Goal: Use online tool/utility: Utilize a website feature to perform a specific function

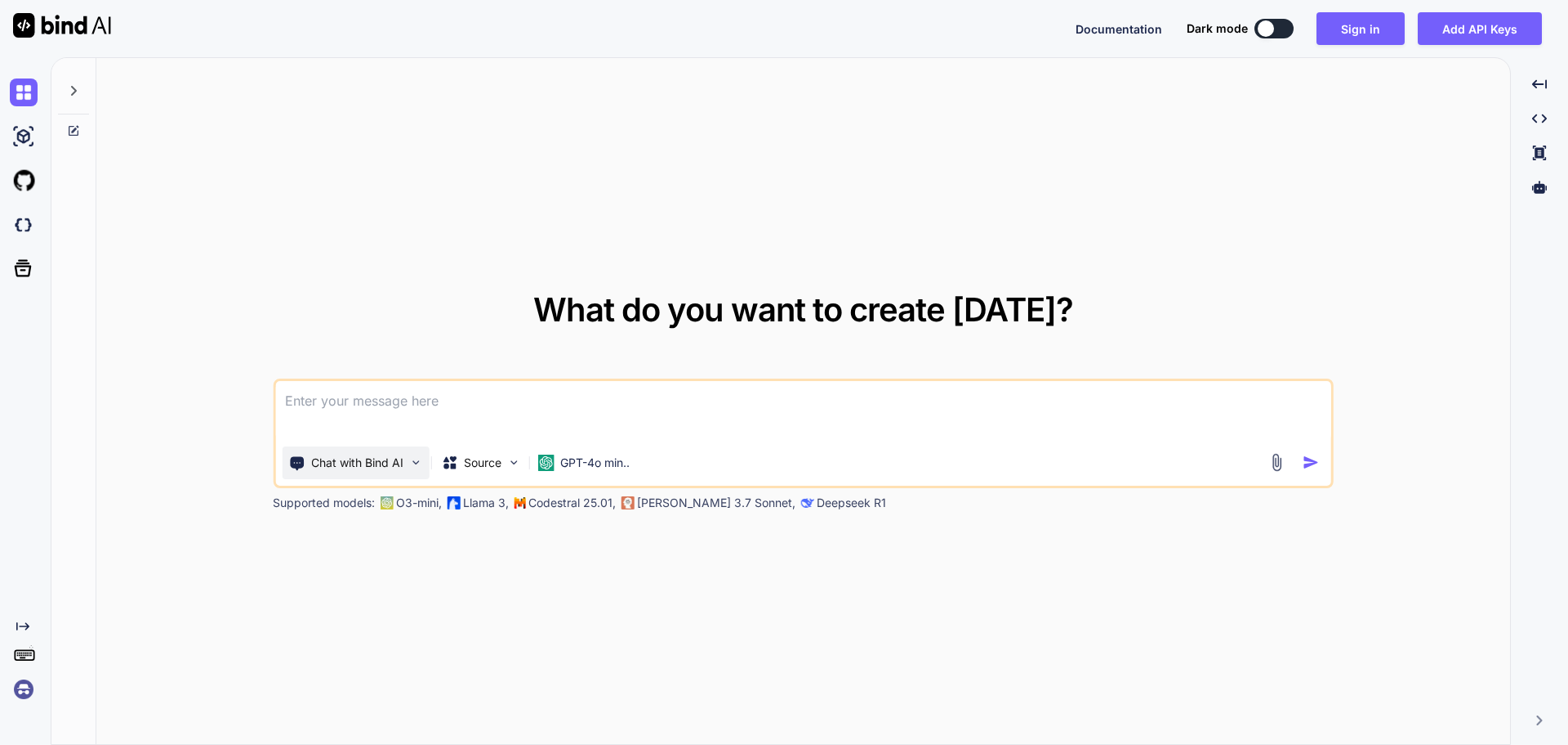
click at [401, 468] on p "Chat with Bind AI" at bounding box center [357, 462] width 92 height 16
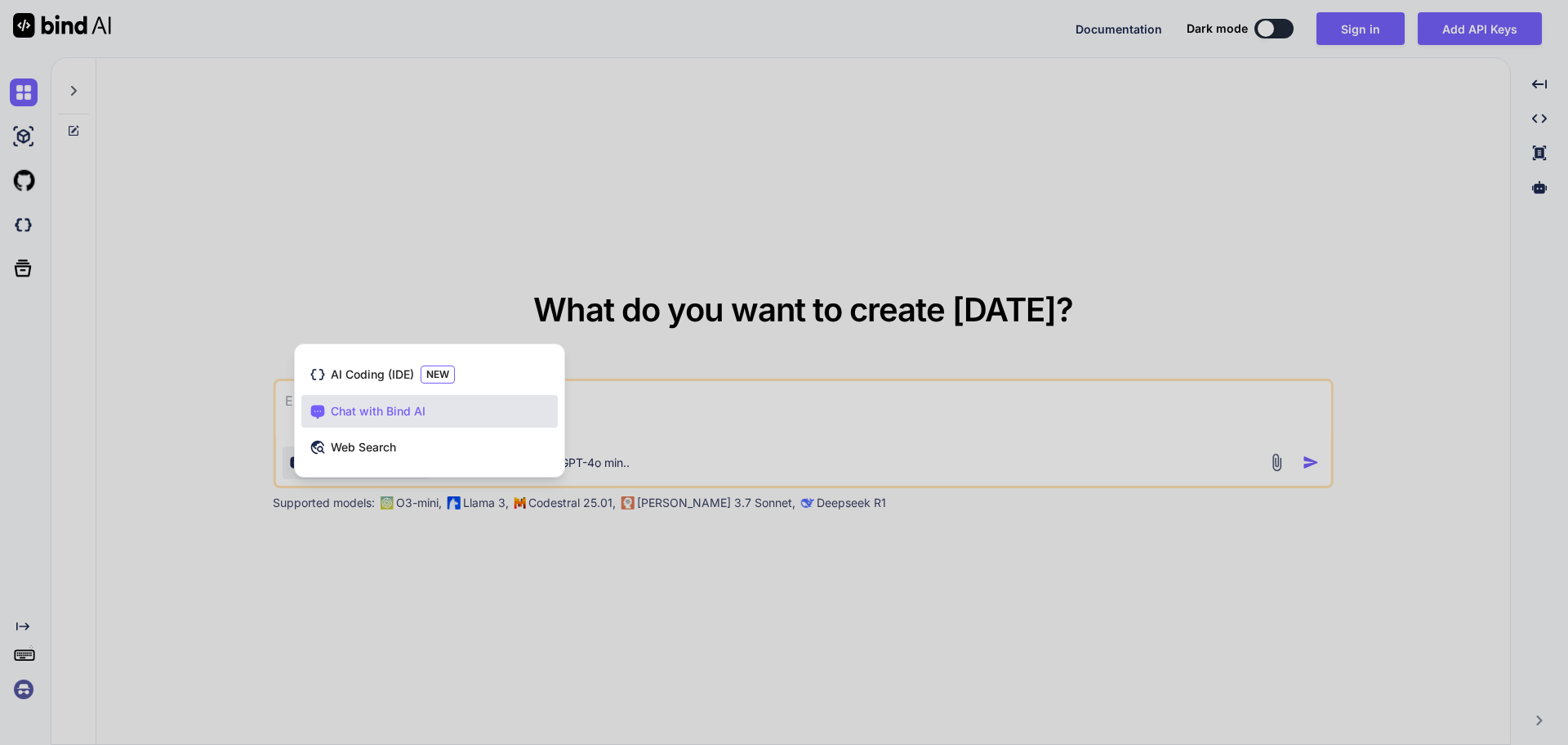
click at [516, 229] on div at bounding box center [784, 372] width 1568 height 745
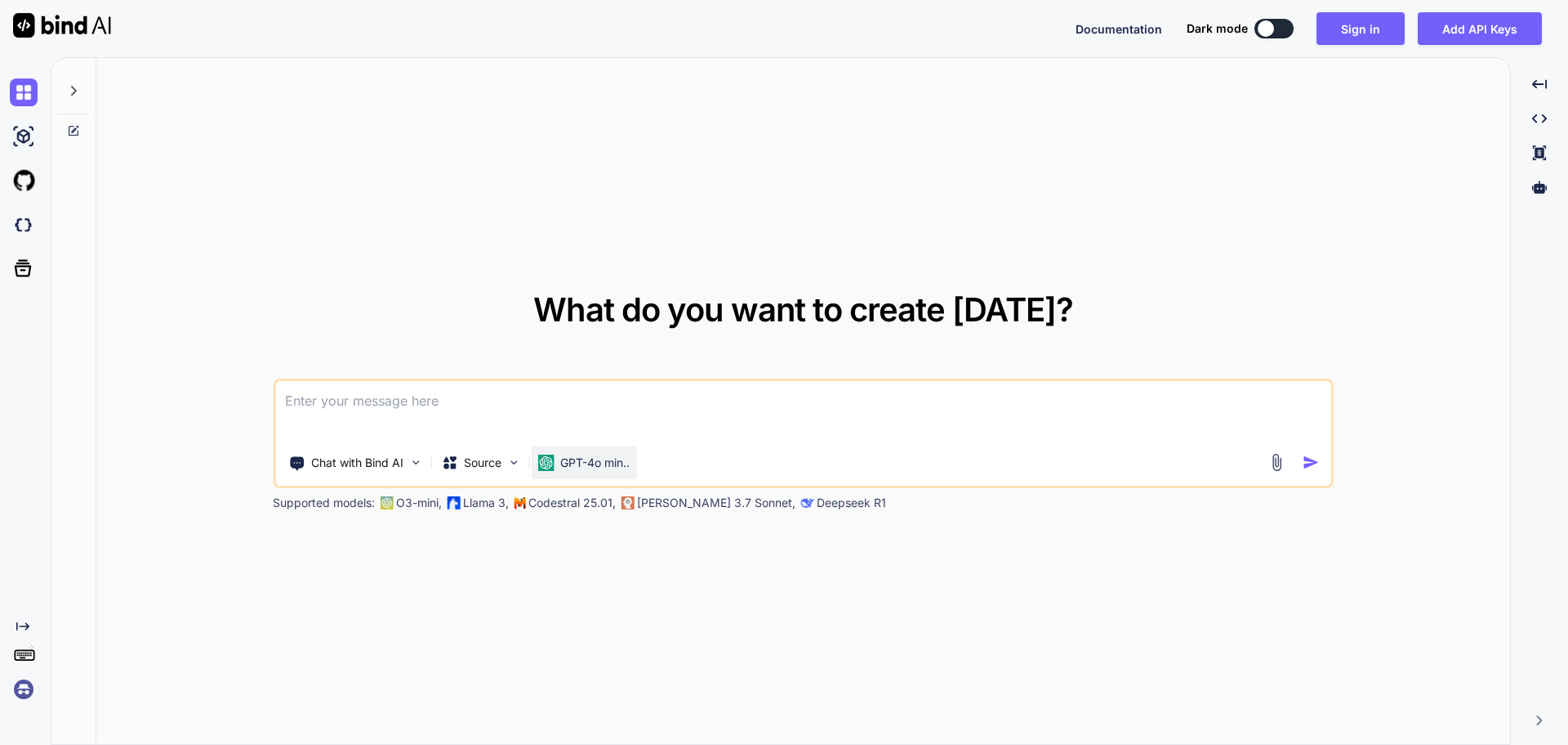
click at [612, 466] on p "GPT-4o min.." at bounding box center [595, 462] width 69 height 16
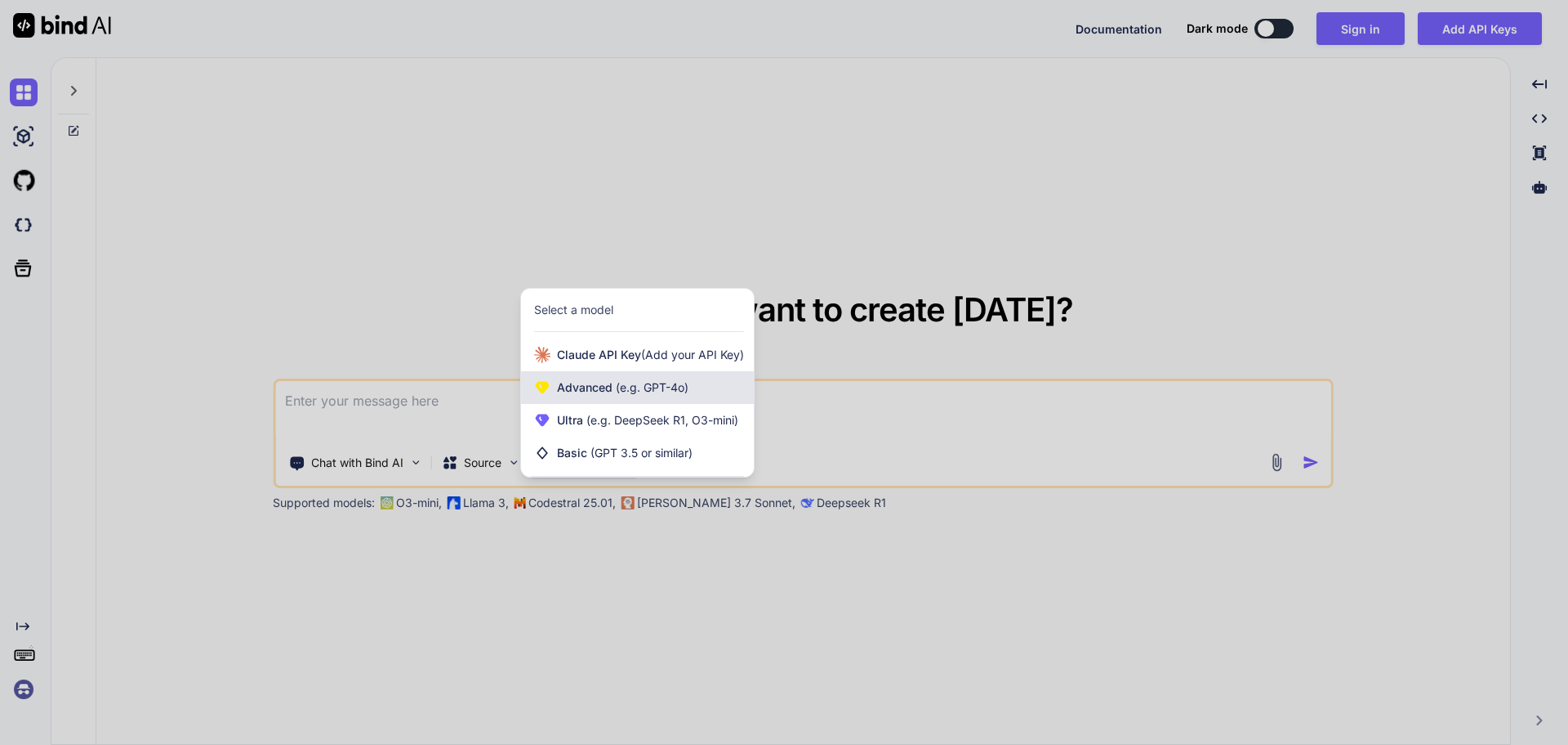
click at [657, 385] on span "(e.g. GPT-4o)" at bounding box center [650, 386] width 76 height 13
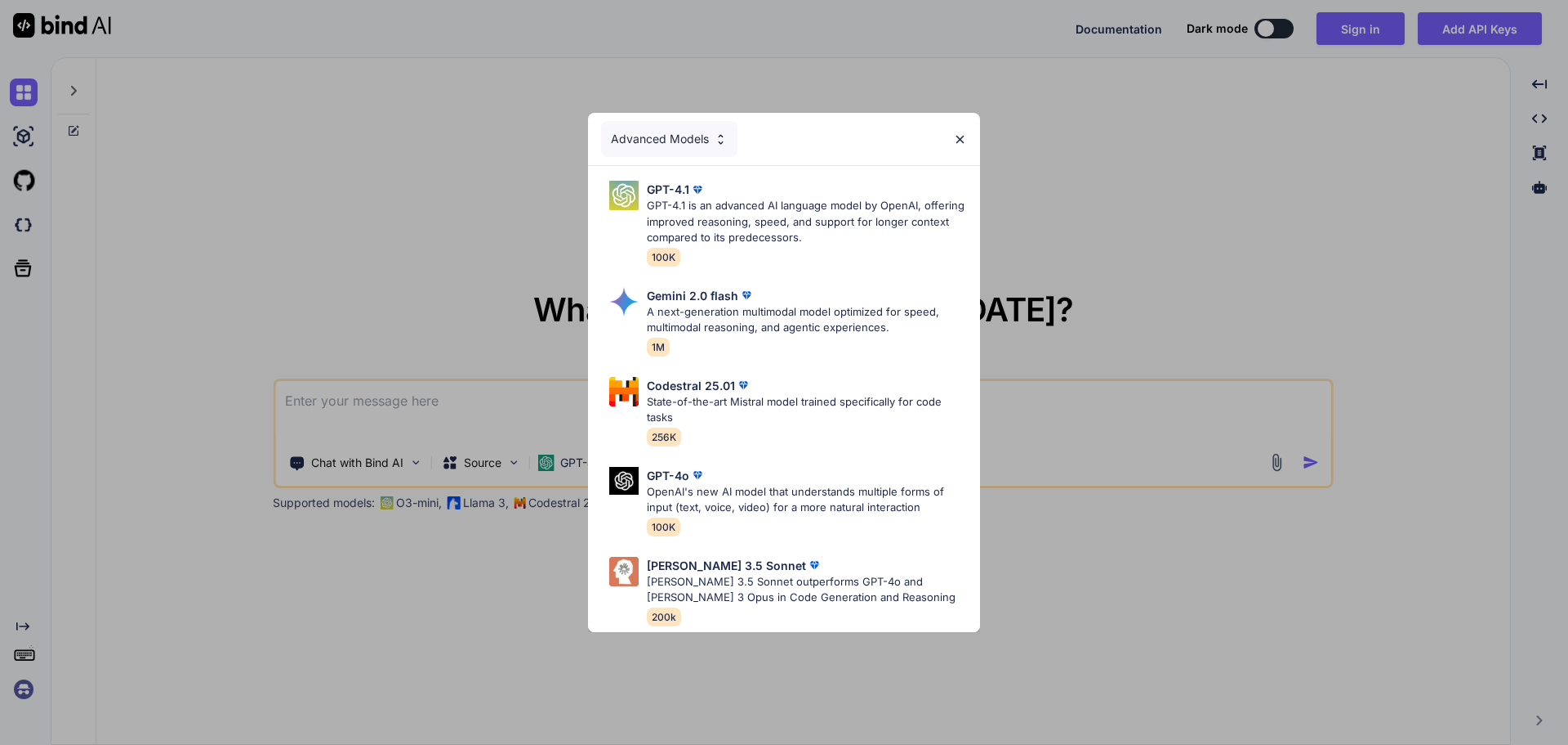
click at [714, 133] on img at bounding box center [721, 139] width 13 height 13
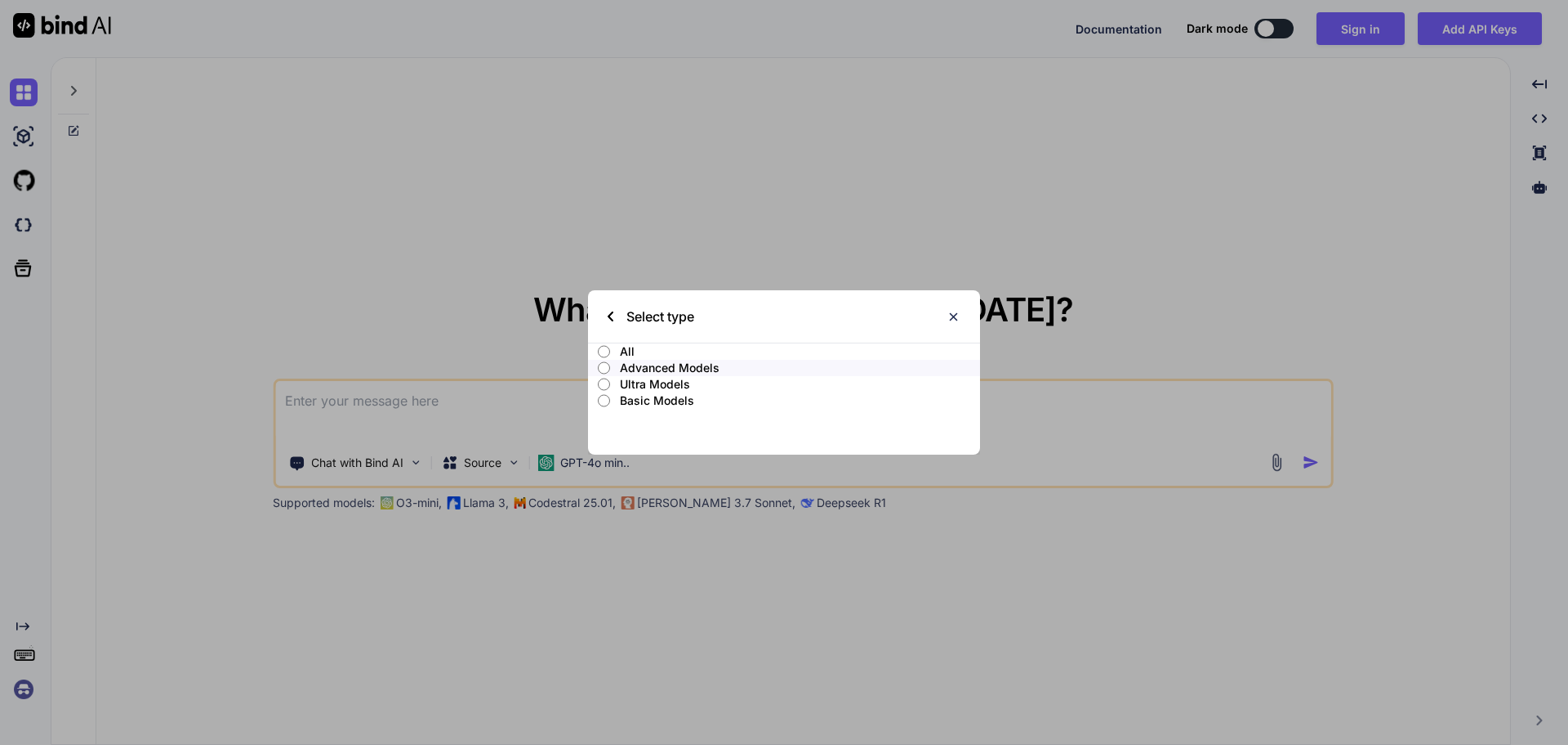
click at [630, 348] on p "All" at bounding box center [799, 351] width 360 height 16
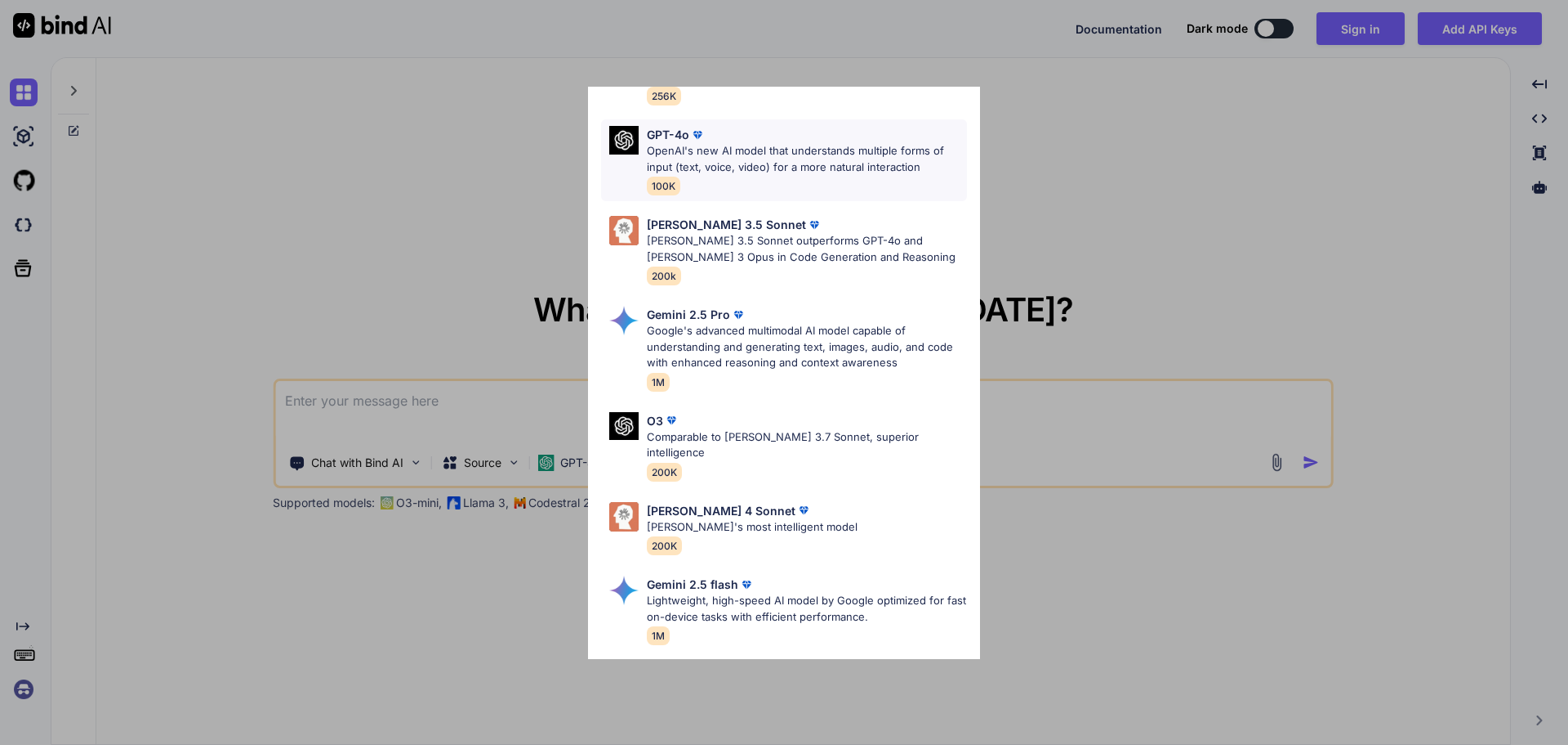
scroll to position [327, 0]
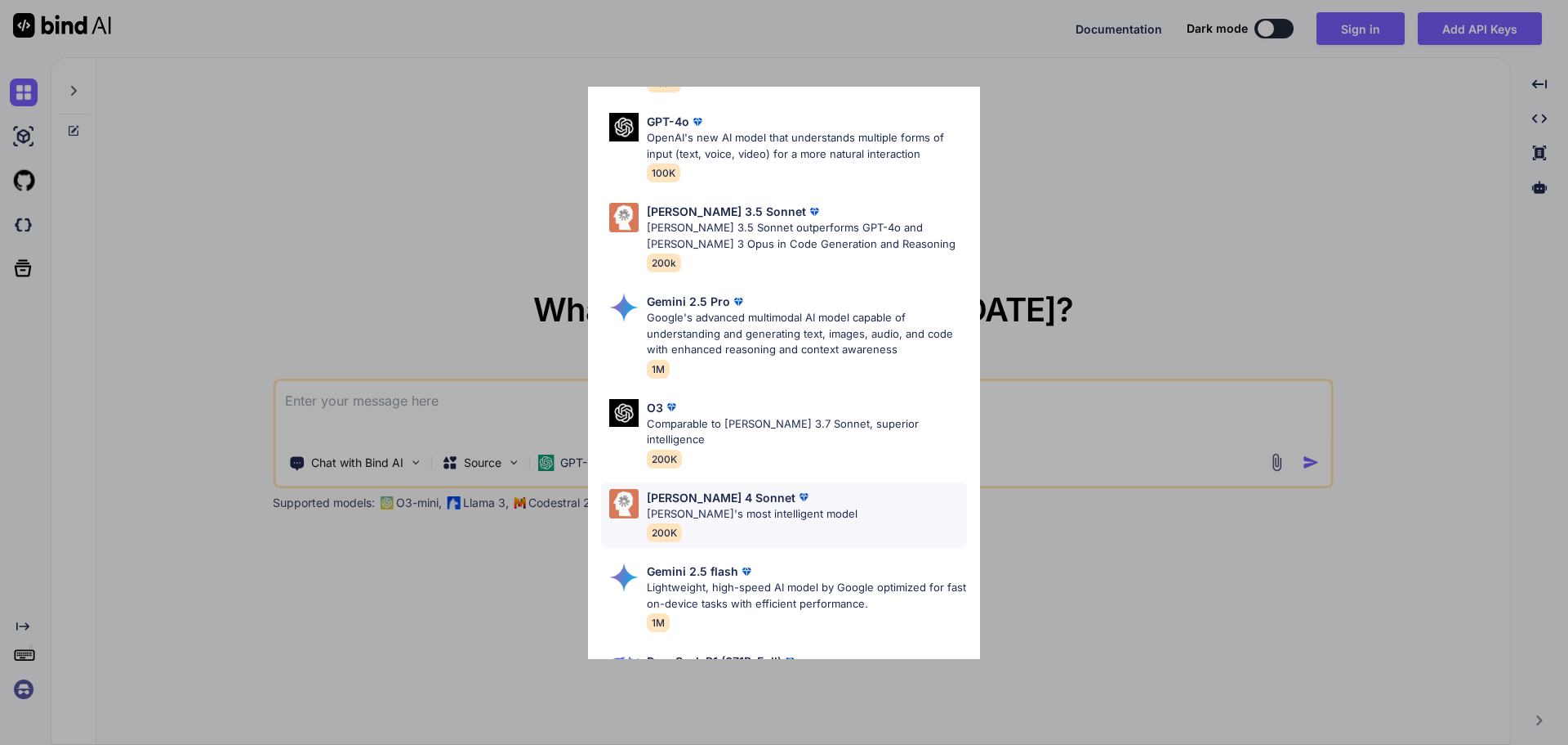
click at [792, 506] on p "[PERSON_NAME]'s most intelligent model" at bounding box center [751, 513] width 210 height 16
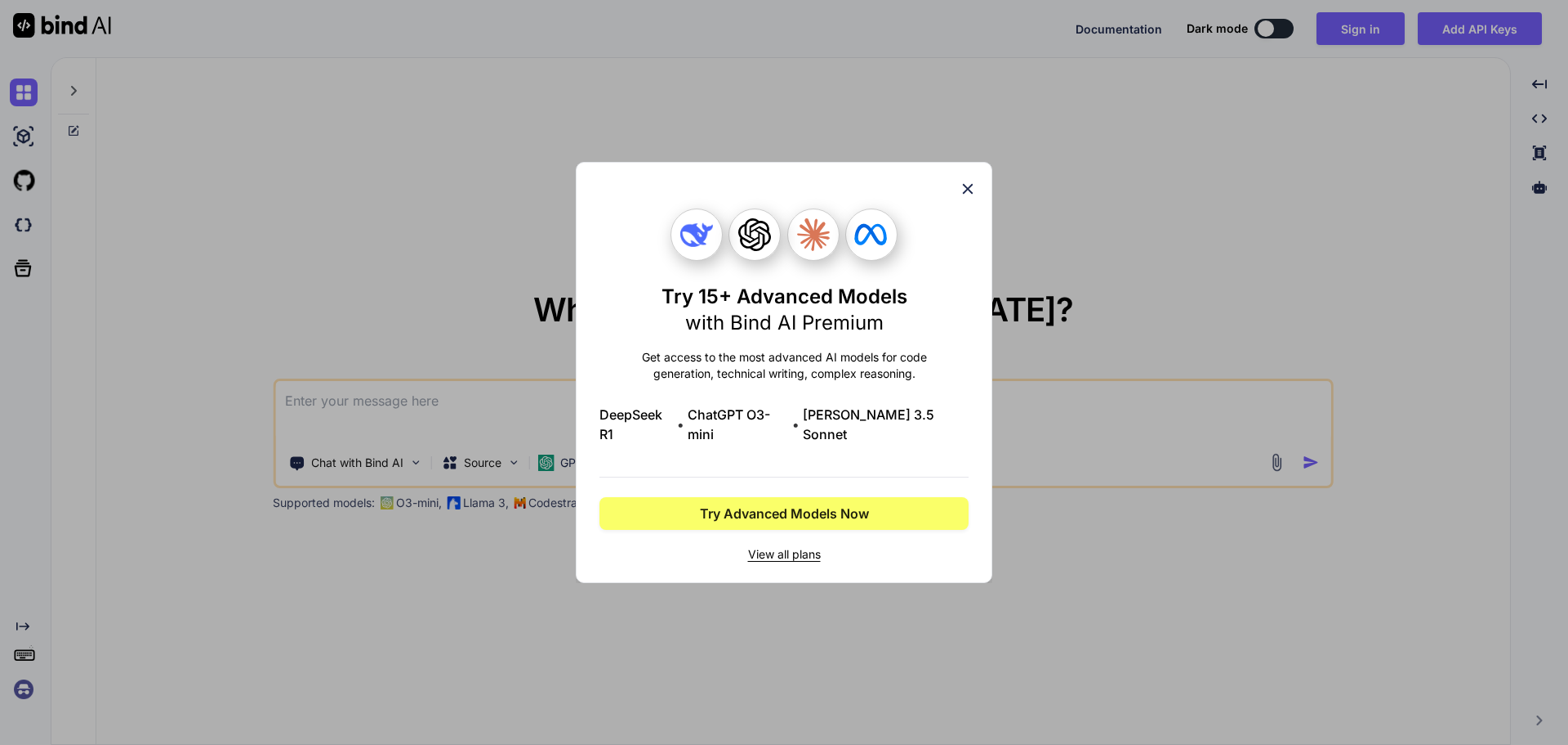
click at [965, 194] on icon at bounding box center [968, 188] width 11 height 11
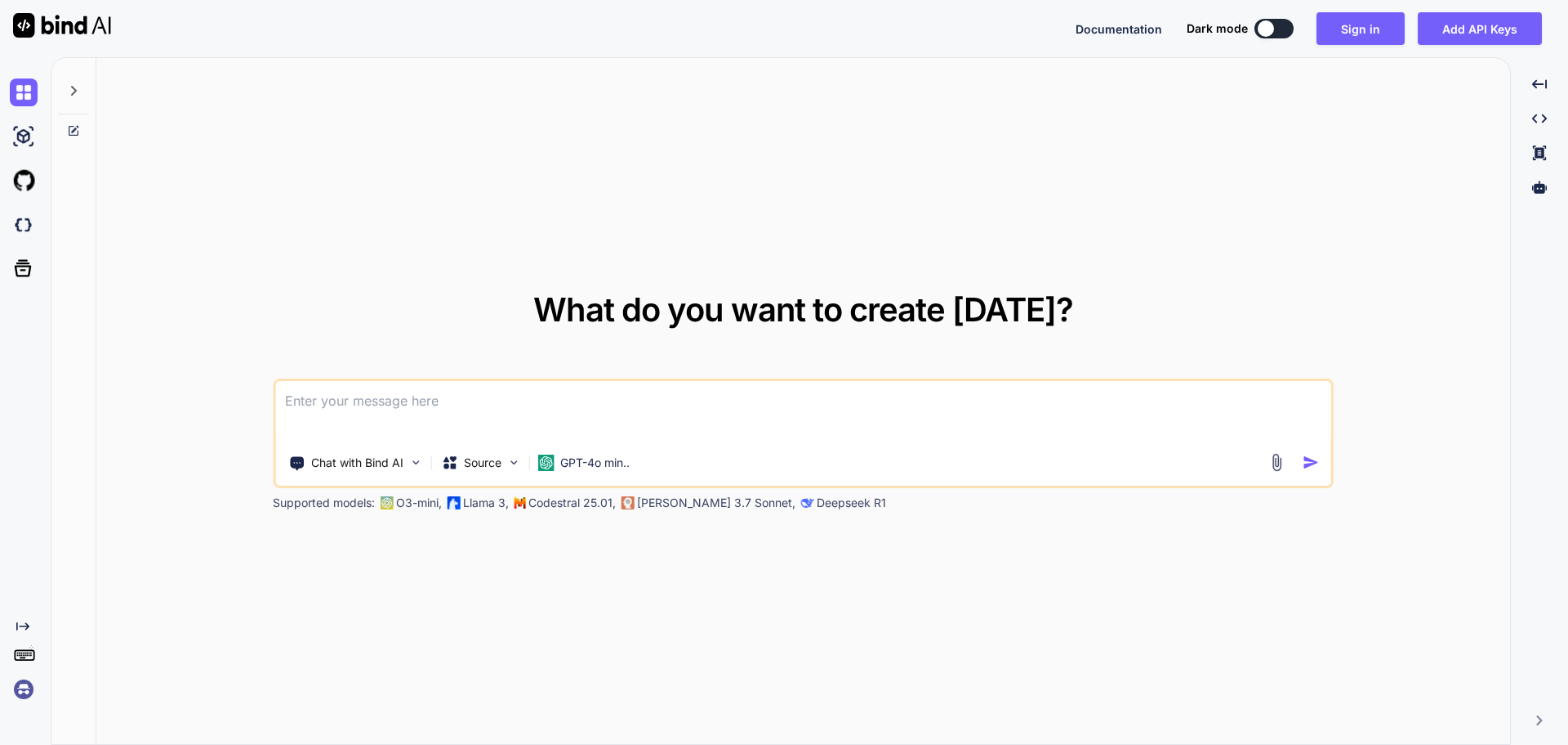
click at [232, 223] on div "What do you want to create [DATE]? Chat with Bind AI Source GPT-4o min.. Suppor…" at bounding box center [803, 401] width 1414 height 687
click at [27, 25] on img at bounding box center [62, 26] width 98 height 25
click at [16, 271] on icon at bounding box center [23, 268] width 17 height 17
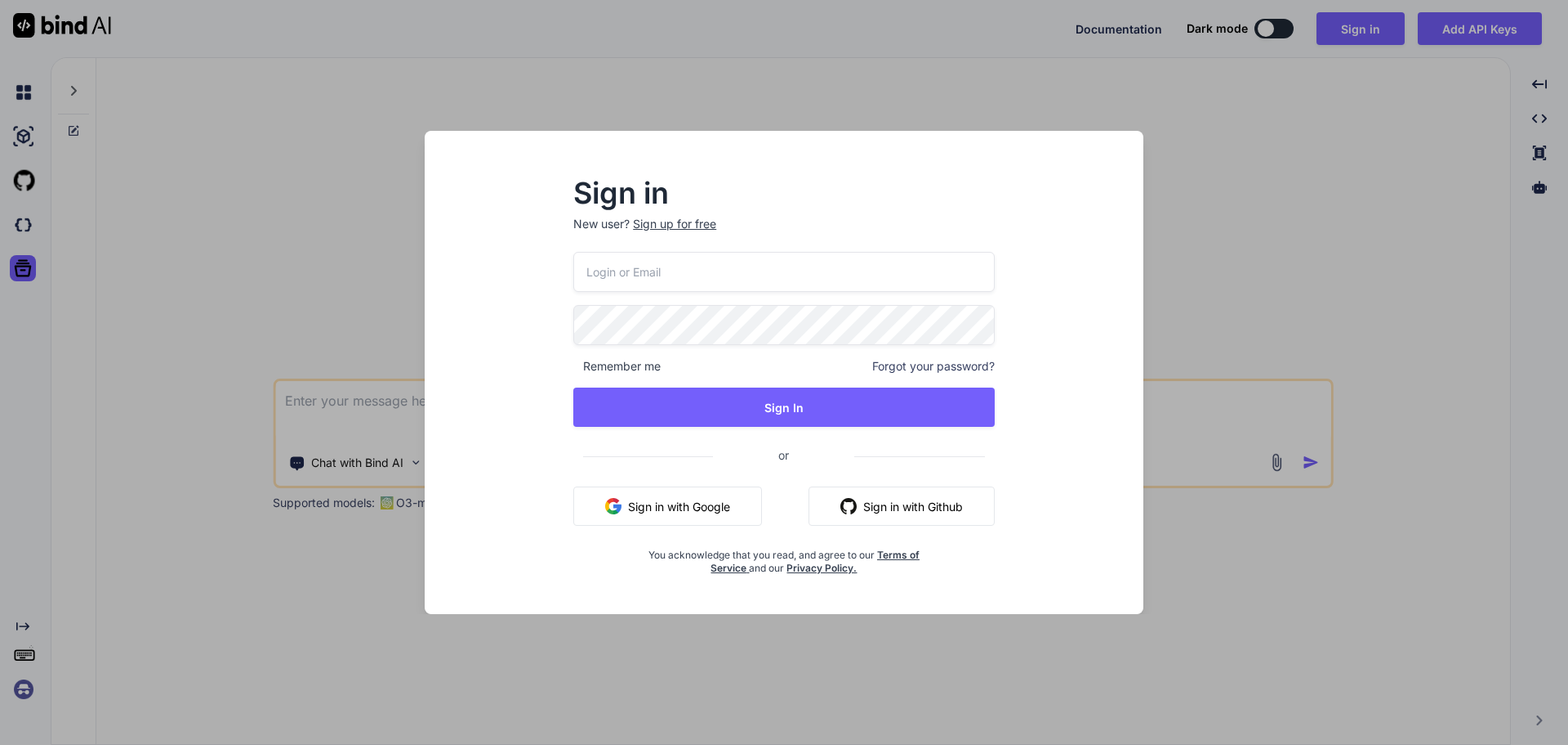
click at [134, 218] on div "Sign in New user? Sign up for free Remember me Forgot your password? Sign In or…" at bounding box center [784, 372] width 1568 height 745
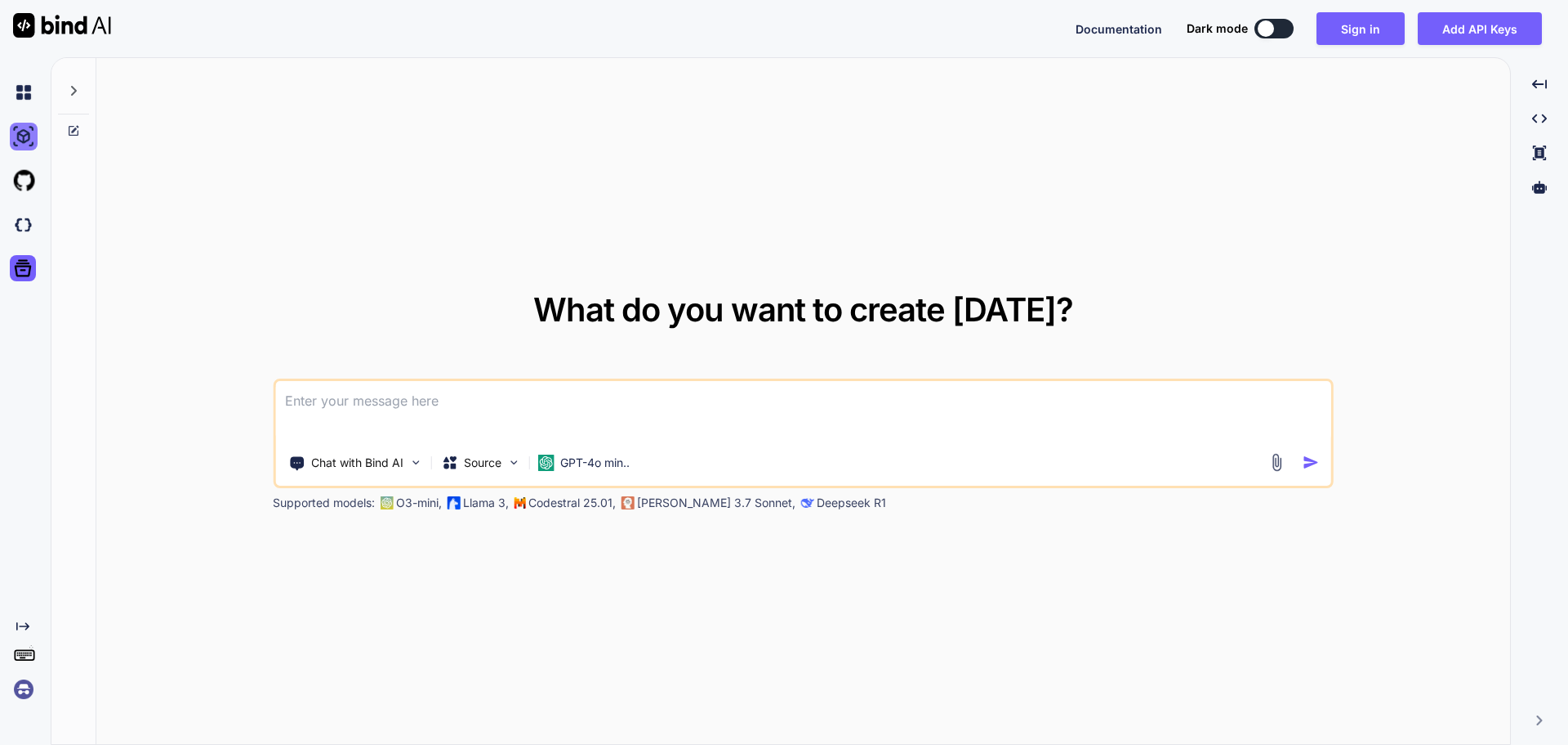
click at [20, 137] on img at bounding box center [23, 137] width 28 height 28
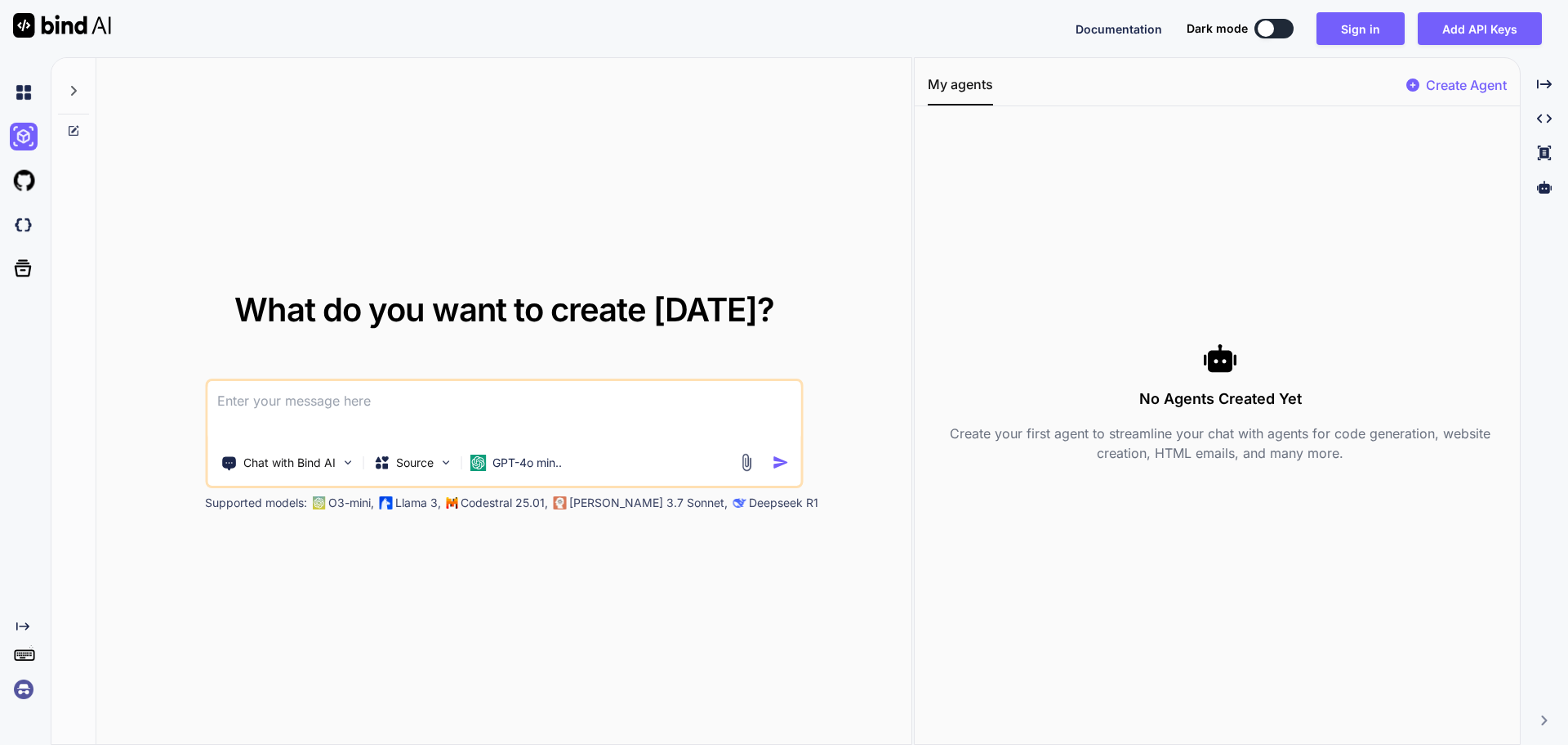
click at [1182, 182] on div "No Agents Created Yet Create your first agent to streamline your chat with agen…" at bounding box center [1221, 401] width 586 height 564
click at [1272, 24] on div at bounding box center [1265, 28] width 16 height 16
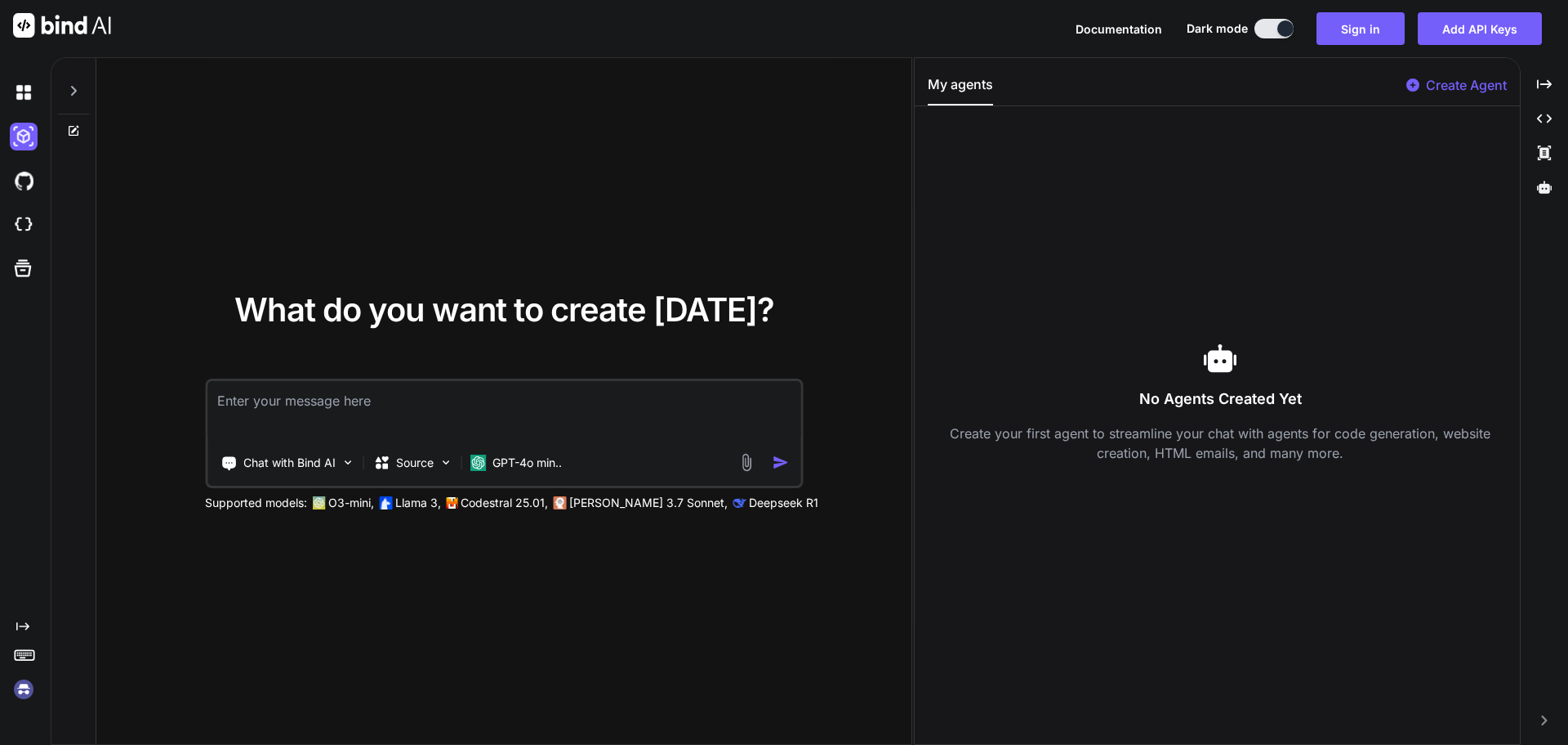
click at [1494, 90] on p "Create Agent" at bounding box center [1466, 85] width 81 height 19
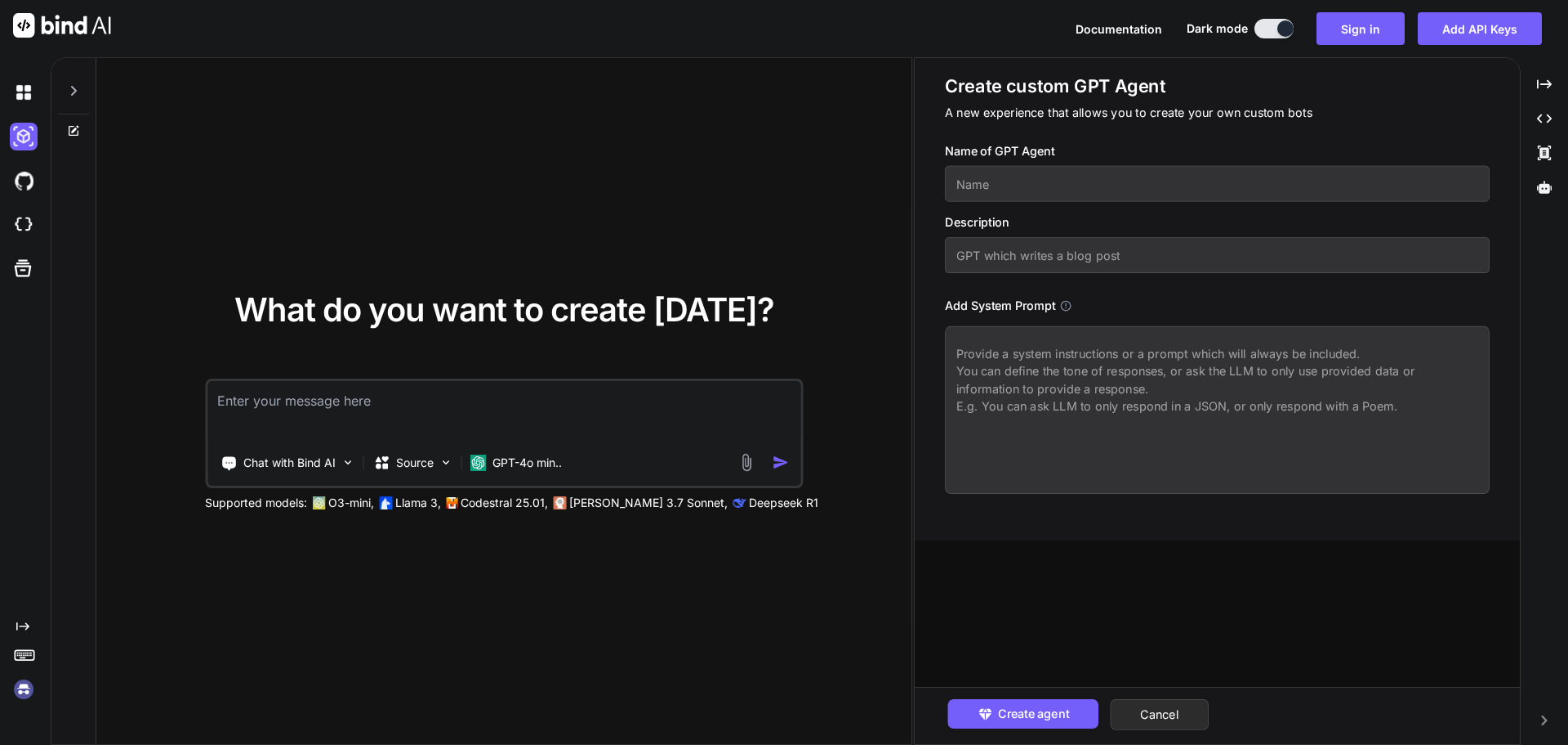
click at [1092, 254] on input "text" at bounding box center [1217, 255] width 545 height 36
click at [1188, 704] on button "Cancel" at bounding box center [1159, 714] width 99 height 31
type textarea "x"
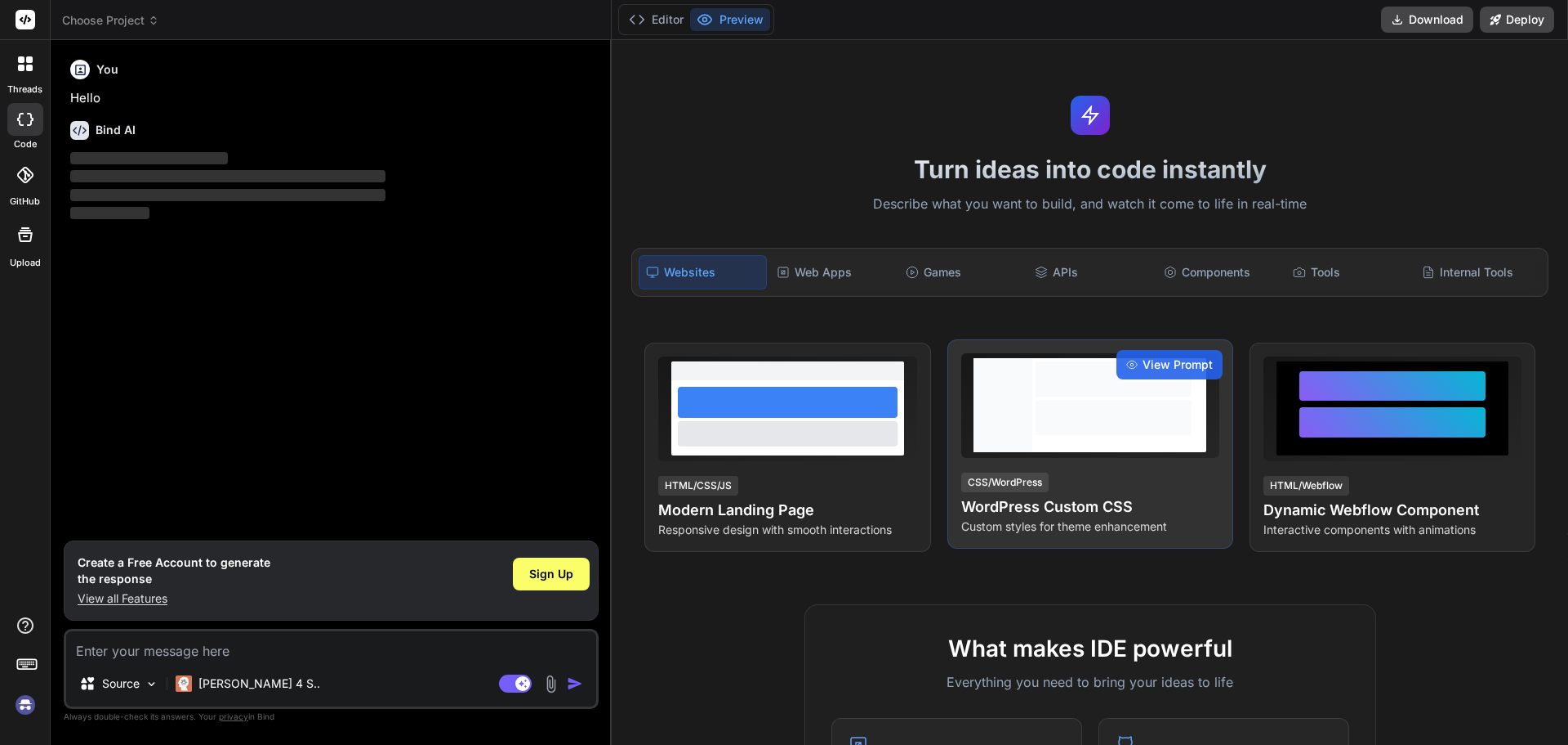
type textarea "x"
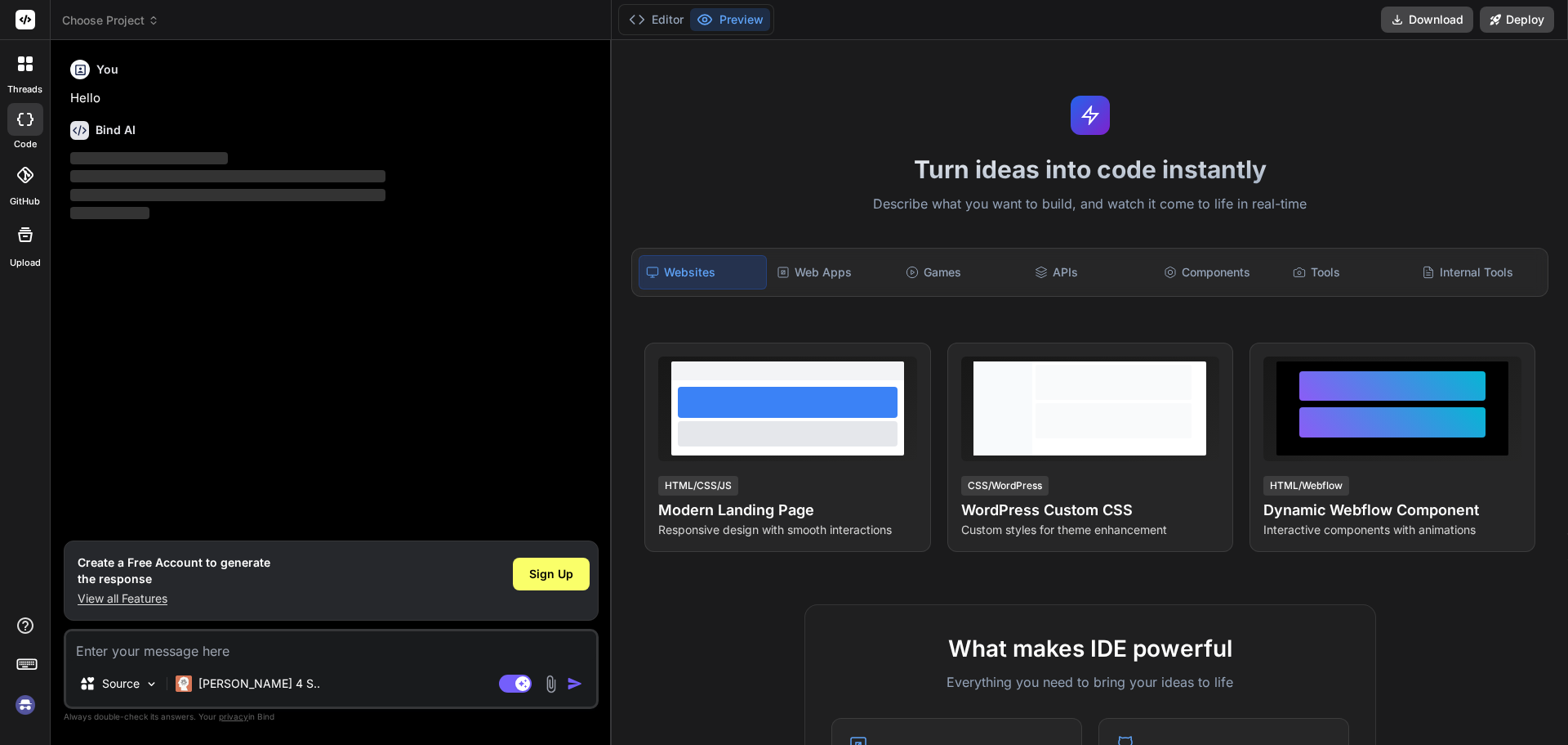
click at [452, 160] on p "‌" at bounding box center [332, 160] width 526 height 19
click at [808, 279] on div "Web Apps" at bounding box center [833, 272] width 126 height 35
